Goal: Task Accomplishment & Management: Manage account settings

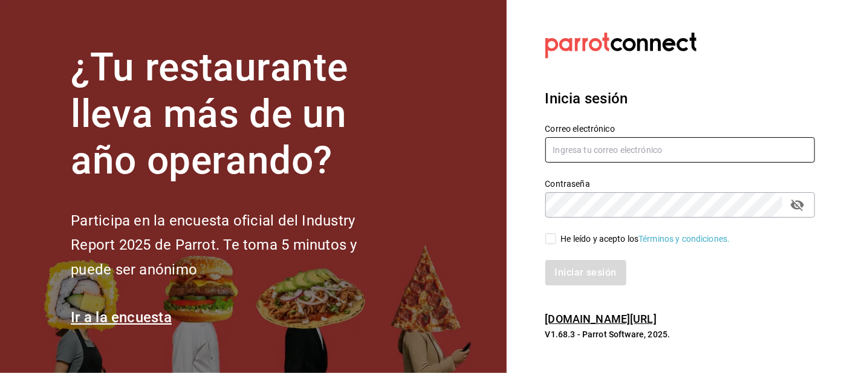
click at [580, 163] on input "text" at bounding box center [681, 149] width 270 height 25
type input "Irenehernandezalvarado@outlook.com"
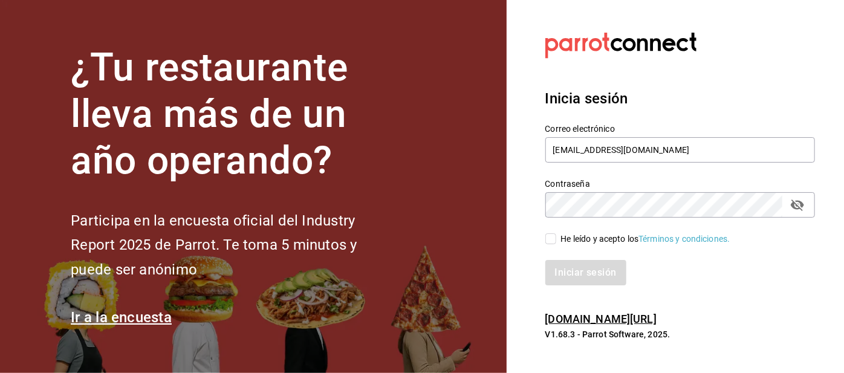
click at [553, 244] on input "He leído y acepto los Términos y condiciones." at bounding box center [551, 238] width 11 height 11
checkbox input "true"
click at [563, 285] on button "Iniciar sesión" at bounding box center [587, 272] width 82 height 25
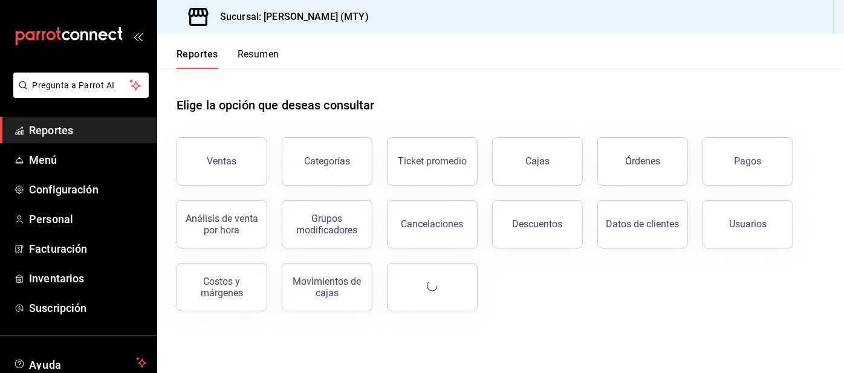
click at [93, 189] on span "Configuración" at bounding box center [88, 189] width 118 height 16
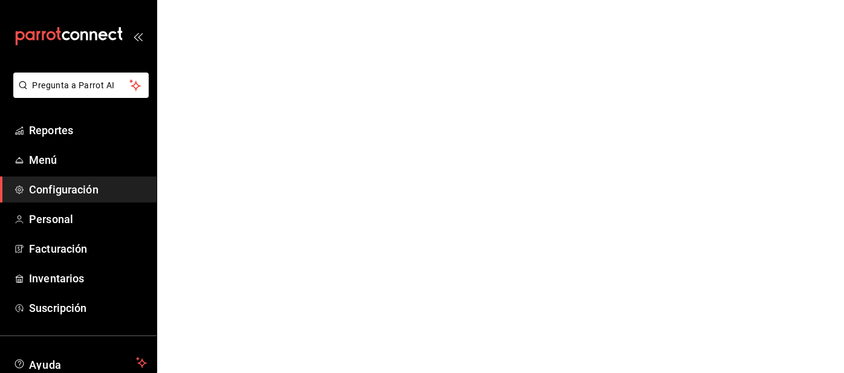
click at [87, 191] on span "Configuración" at bounding box center [88, 189] width 118 height 16
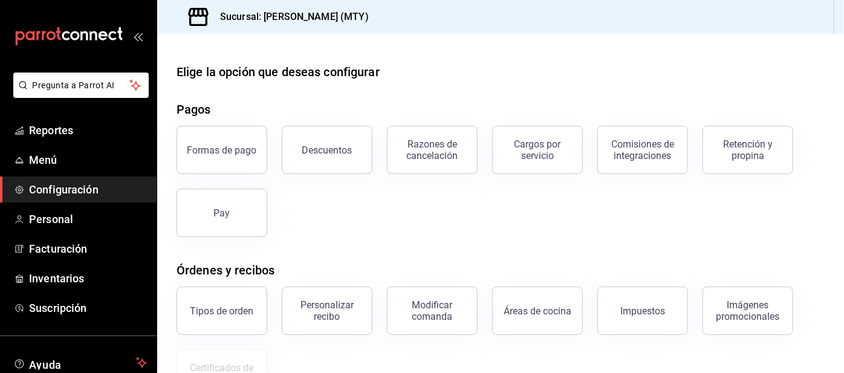
click at [764, 149] on div "Retención y propina" at bounding box center [748, 149] width 75 height 23
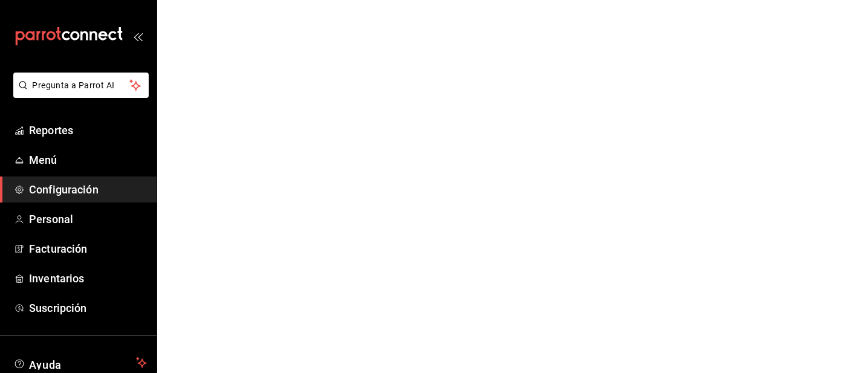
click at [110, 193] on span "Configuración" at bounding box center [88, 189] width 118 height 16
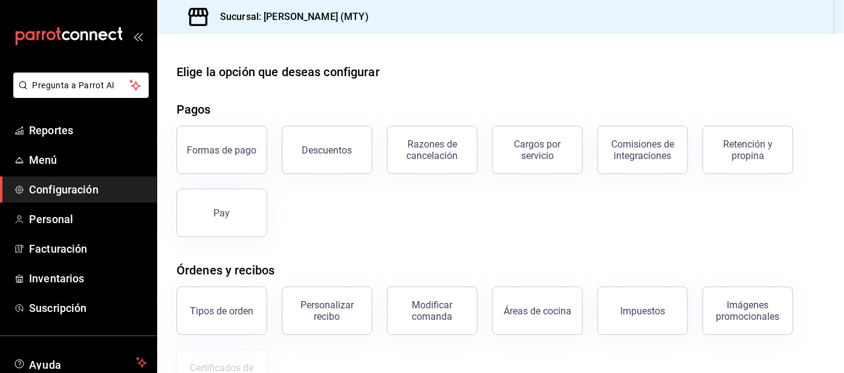
click at [737, 157] on div "Retención y propina" at bounding box center [748, 149] width 75 height 23
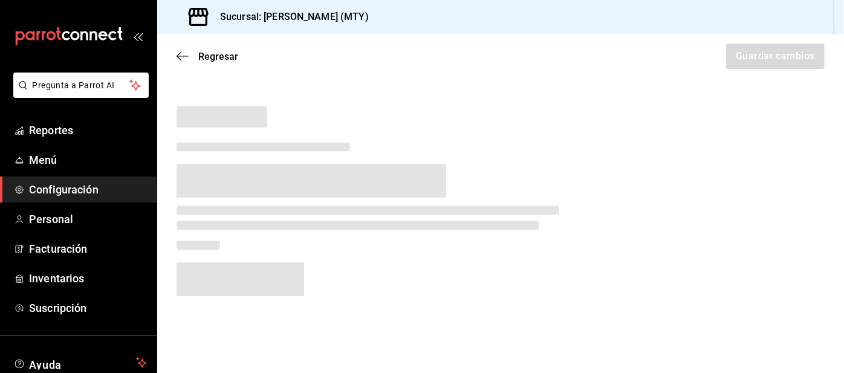
click at [111, 190] on span "Configuración" at bounding box center [88, 189] width 118 height 16
click at [95, 189] on span "Configuración" at bounding box center [88, 189] width 118 height 16
click at [93, 191] on span "Configuración" at bounding box center [88, 189] width 118 height 16
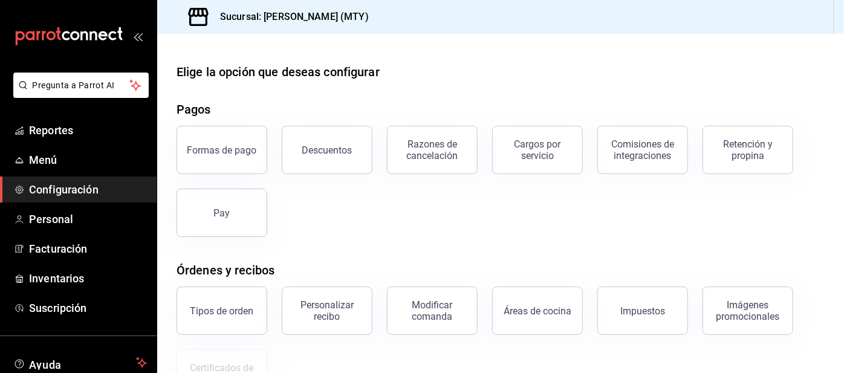
click at [743, 139] on button "Retención y propina" at bounding box center [748, 150] width 91 height 48
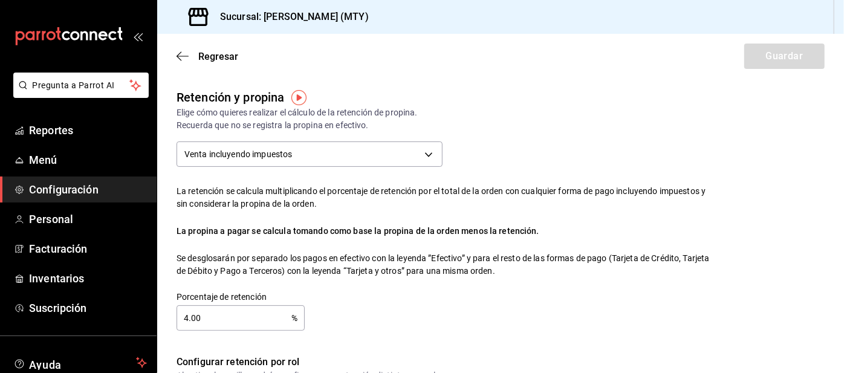
checkbox input "true"
click at [245, 321] on input "4.00" at bounding box center [234, 318] width 115 height 24
click at [54, 128] on span "Reportes" at bounding box center [88, 130] width 118 height 16
click at [260, 54] on html "Pregunta a Parrot AI Reportes Menú Configuración Personal Facturación Inventari…" at bounding box center [422, 186] width 844 height 373
